Goal: Use online tool/utility: Utilize a website feature to perform a specific function

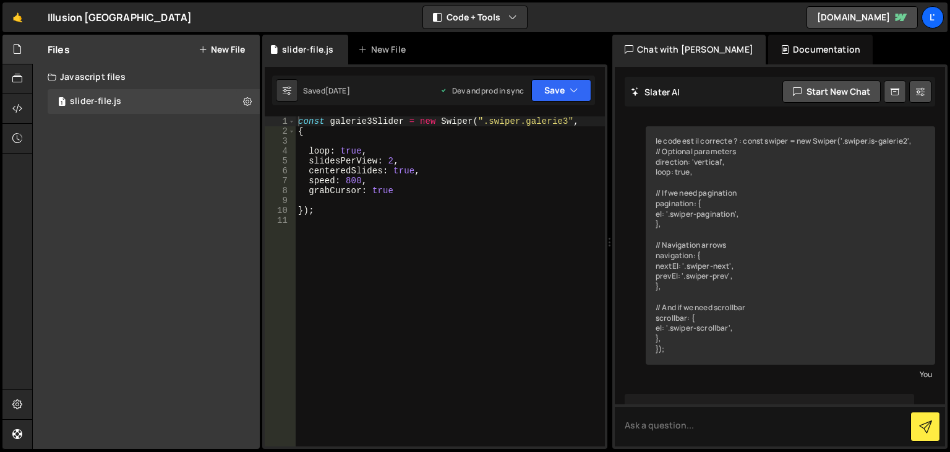
scroll to position [1523, 0]
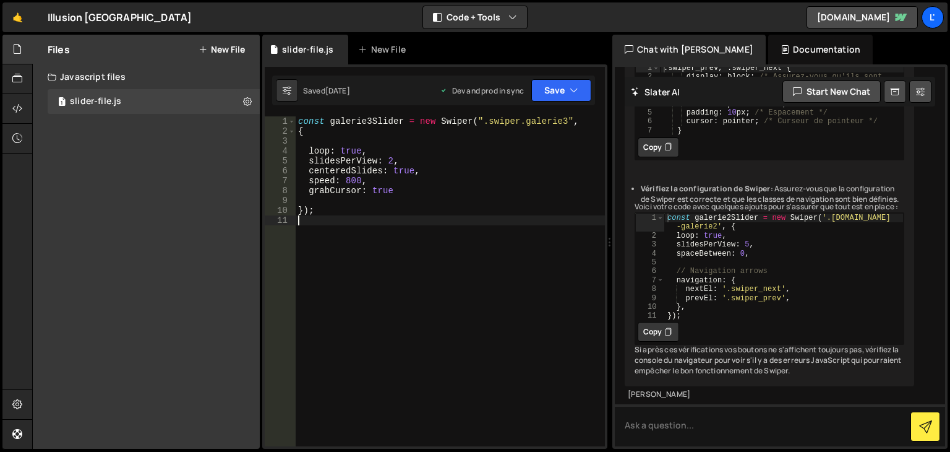
click at [348, 239] on div "const galerie3Slider = new Swiper ( ".swiper.galerie3" , { loop : true , slides…" at bounding box center [450, 290] width 309 height 349
click at [398, 194] on div "const galerie3Slider = new Swiper ( ".swiper.galerie3" , { loop : true , slides…" at bounding box center [450, 290] width 309 height 349
click at [408, 195] on div "const galerie3Slider = new Swiper ( ".swiper.galerie3" , { loop : true , slides…" at bounding box center [450, 290] width 309 height 349
type textarea "grabCursor: true,"
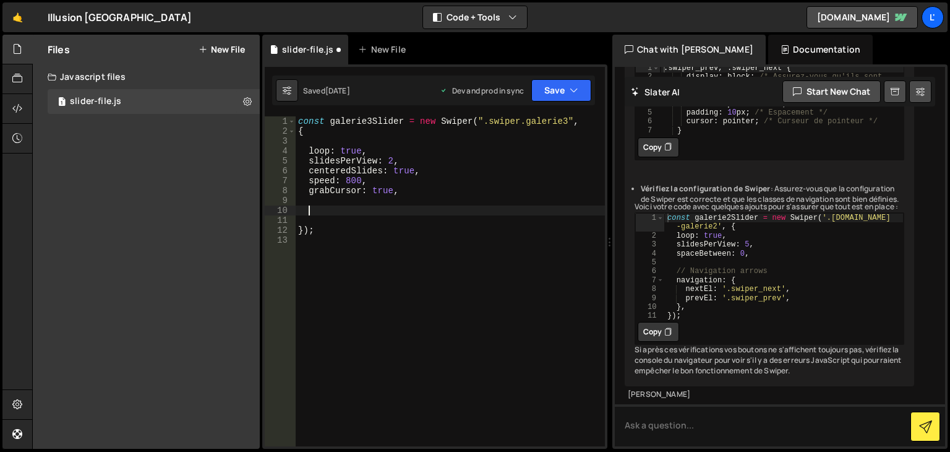
paste textarea "}"
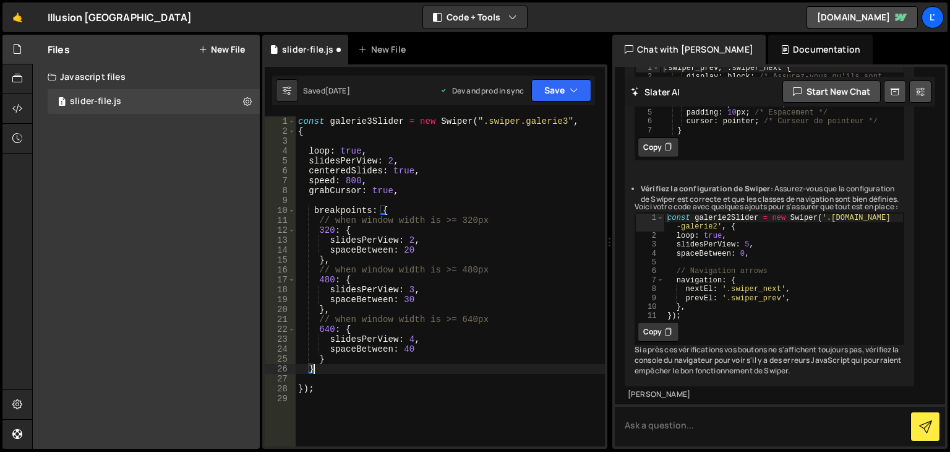
type textarea "}"
click at [411, 405] on div "const galerie3Slider = new Swiper ( ".swiper.galerie3" , { loop : true , slides…" at bounding box center [450, 290] width 309 height 349
click at [309, 206] on div "const galerie3Slider = new Swiper ( ".swiper.galerie3" , { loop : true , slides…" at bounding box center [450, 290] width 309 height 349
click at [411, 238] on div "const galerie3Slider = new Swiper ( ".swiper.galerie3" , { loop : true , slides…" at bounding box center [450, 290] width 309 height 349
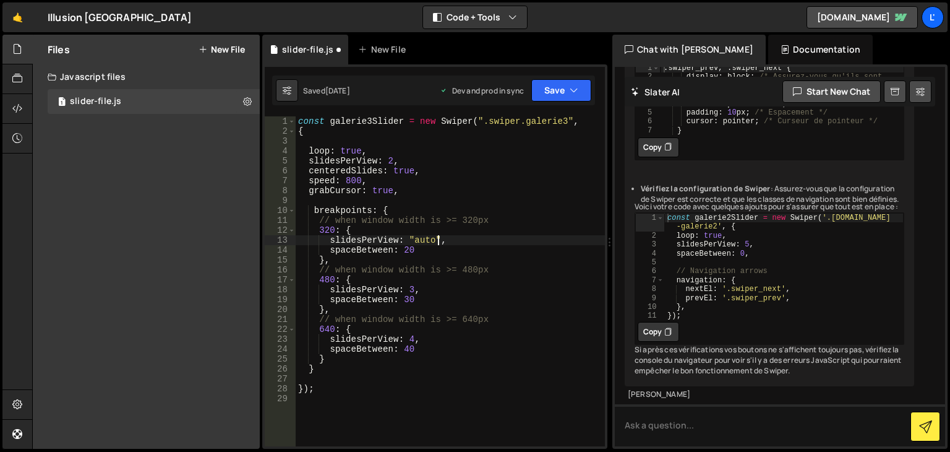
scroll to position [0, 9]
click at [332, 265] on div "const galerie3Slider = new Swiper ( ".swiper.galerie3" , { loop : true , slides…" at bounding box center [450, 290] width 309 height 349
drag, startPoint x: 436, startPoint y: 238, endPoint x: 405, endPoint y: 239, distance: 30.9
click at [405, 239] on div "const galerie3Slider = new Swiper ( ".swiper.galerie3" , { loop : true , slides…" at bounding box center [450, 290] width 309 height 349
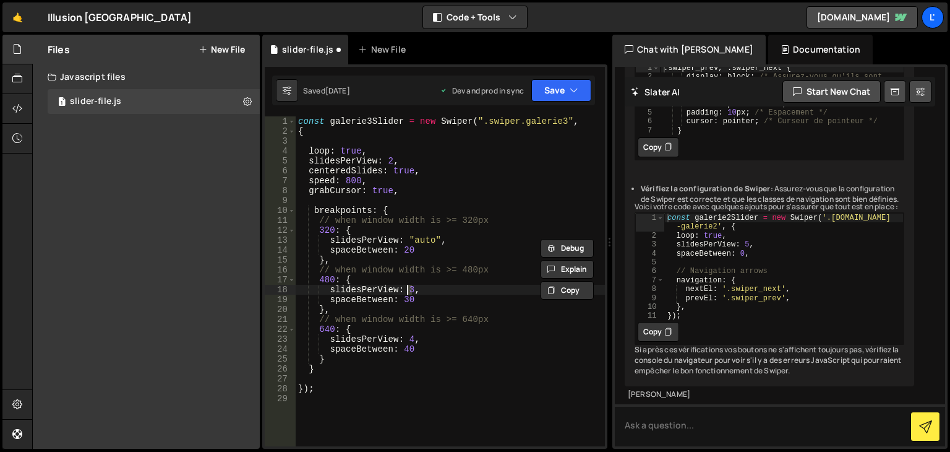
click at [405, 288] on div "const galerie3Slider = new Swiper ( ".swiper.galerie3" , { loop : true , slides…" at bounding box center [450, 290] width 309 height 349
paste textarea ""auto""
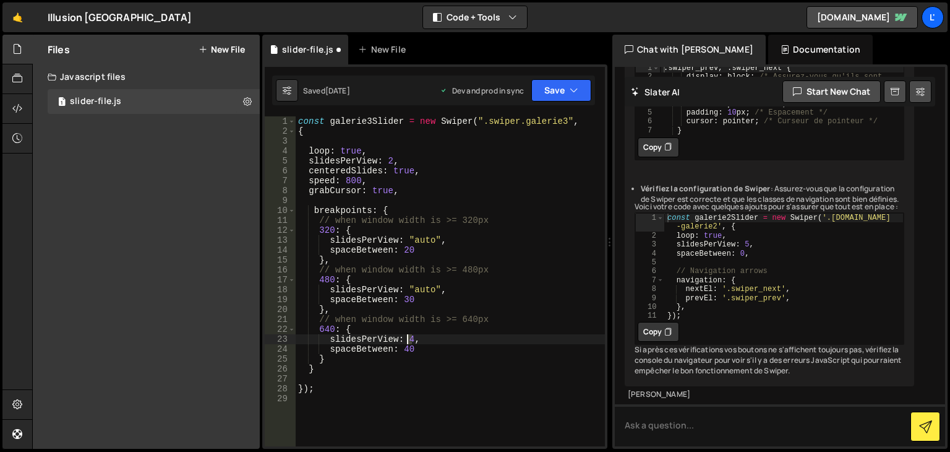
drag, startPoint x: 412, startPoint y: 336, endPoint x: 405, endPoint y: 336, distance: 6.8
click at [405, 336] on div "const galerie3Slider = new Swiper ( ".swiper.galerie3" , { loop : true , slides…" at bounding box center [450, 290] width 309 height 349
paste textarea ""auto""
click at [537, 101] on button "Save" at bounding box center [561, 90] width 60 height 22
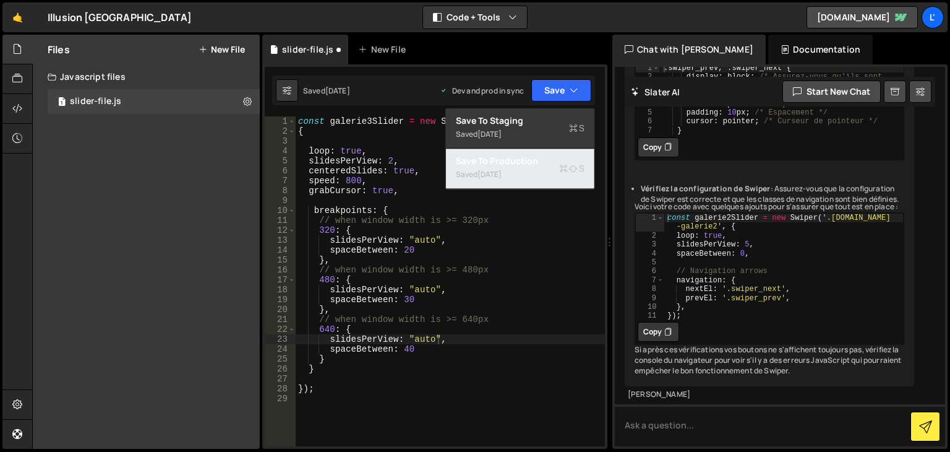
click at [525, 160] on div "Save to Production S" at bounding box center [520, 161] width 129 height 12
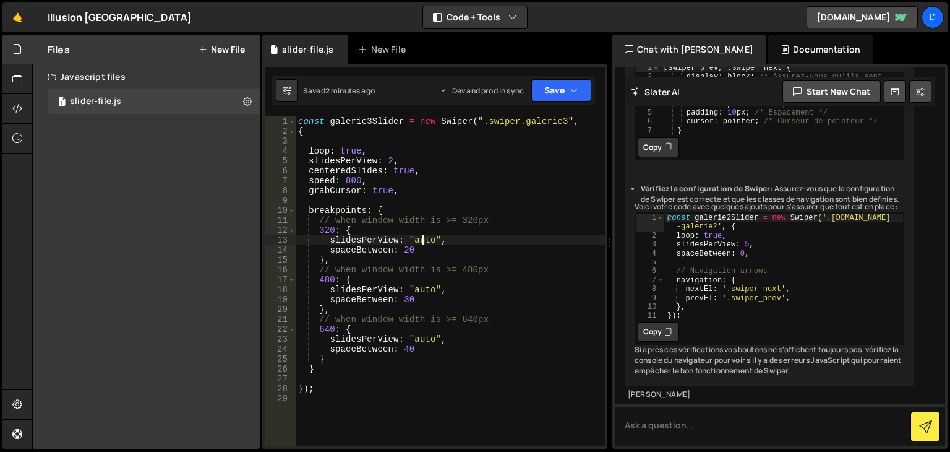
click at [421, 242] on div "const galerie3Slider = new Swiper ( ".swiper.galerie3" , { loop : true , slides…" at bounding box center [450, 290] width 309 height 349
click at [421, 294] on div "const galerie3Slider = new Swiper ( ".swiper.galerie3" , { loop : true , slides…" at bounding box center [450, 290] width 309 height 349
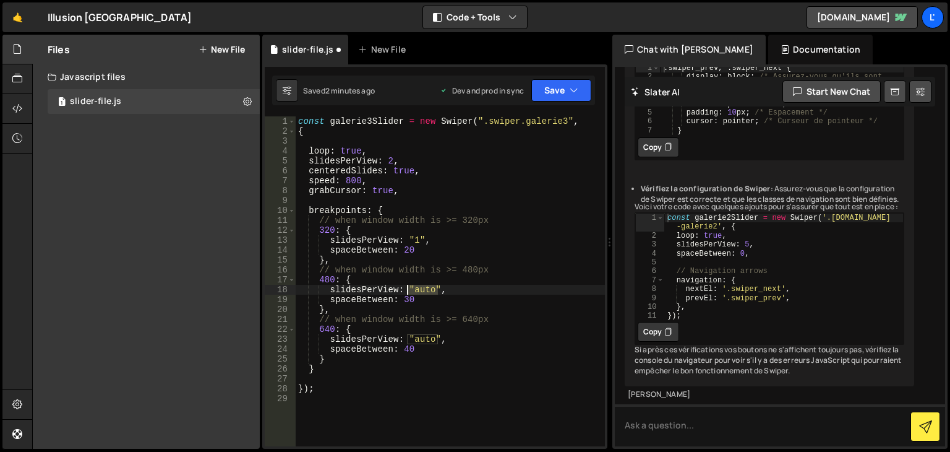
drag, startPoint x: 435, startPoint y: 288, endPoint x: 408, endPoint y: 288, distance: 27.2
click at [408, 288] on div "const galerie3Slider = new Swiper ( ".swiper.galerie3" , { loop : true , slides…" at bounding box center [450, 290] width 309 height 349
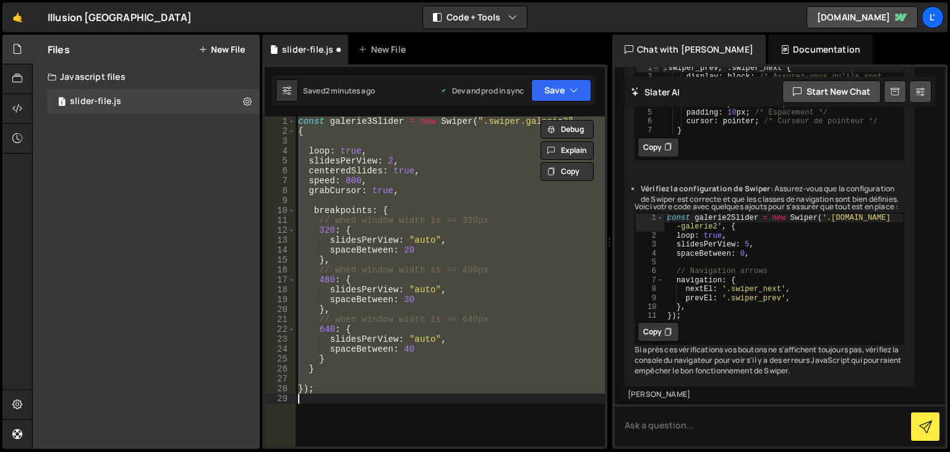
scroll to position [0, 0]
click at [456, 281] on div "const galerie3Slider = new Swiper ( ".swiper.galerie3" , { loop : true , slides…" at bounding box center [450, 281] width 309 height 330
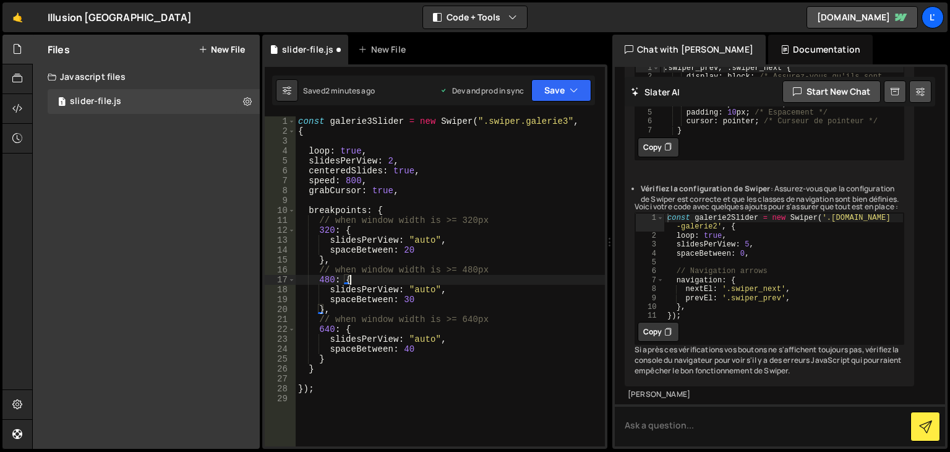
click at [330, 251] on div "const galerie3Slider = new Swiper ( ".swiper.galerie3" , { loop : true , slides…" at bounding box center [450, 290] width 309 height 349
click at [329, 301] on div "const galerie3Slider = new Swiper ( ".swiper.galerie3" , { loop : true , slides…" at bounding box center [450, 290] width 309 height 349
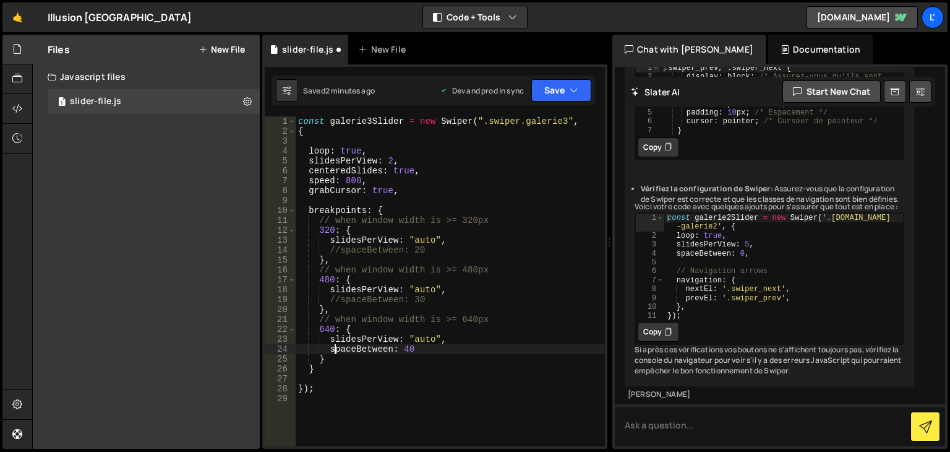
click at [333, 347] on div "const galerie3Slider = new Swiper ( ".swiper.galerie3" , { loop : true , slides…" at bounding box center [450, 290] width 309 height 349
type textarea "//spaceBetween: 40"
click at [563, 90] on button "Save" at bounding box center [561, 90] width 60 height 22
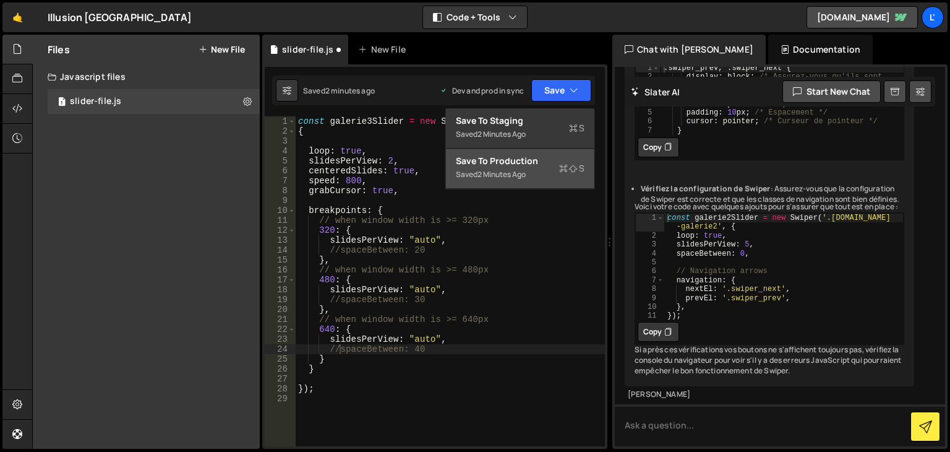
click at [516, 171] on div "2 minutes ago" at bounding box center [502, 174] width 48 height 11
